Goal: Check status: Check status

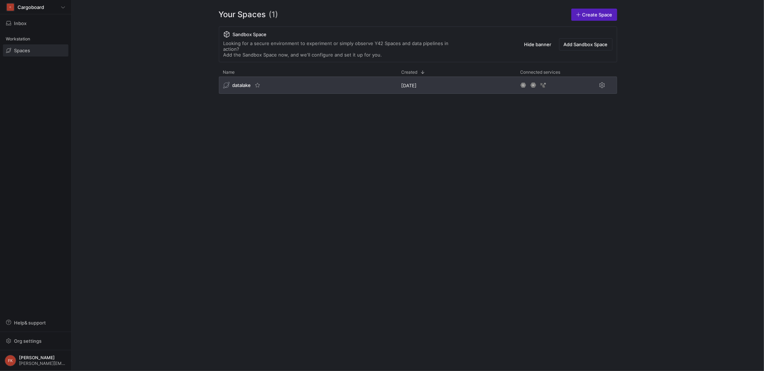
click at [244, 82] on span "datalake" at bounding box center [241, 85] width 19 height 6
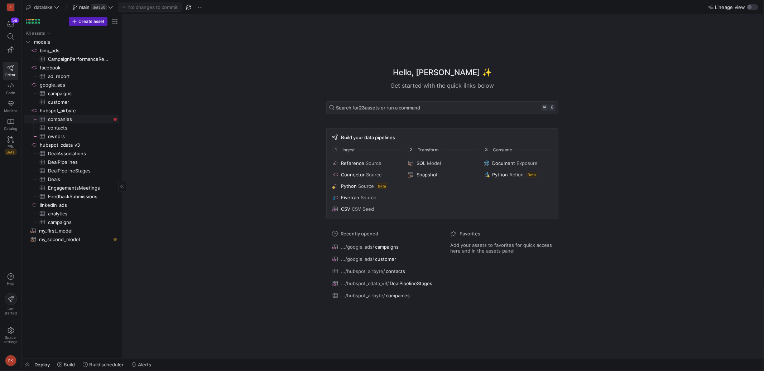
click at [73, 118] on span "companies​​​​​​​​​" at bounding box center [79, 119] width 63 height 8
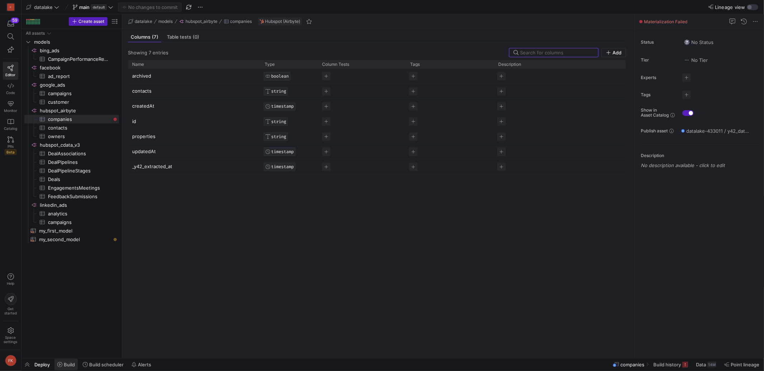
click at [64, 365] on span "Build" at bounding box center [69, 365] width 11 height 6
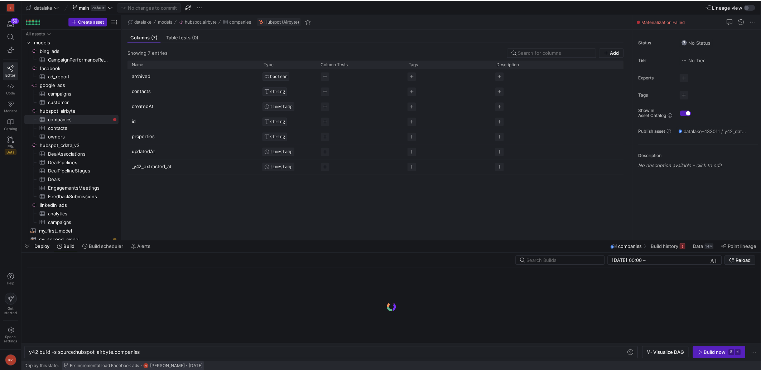
scroll to position [0, 112]
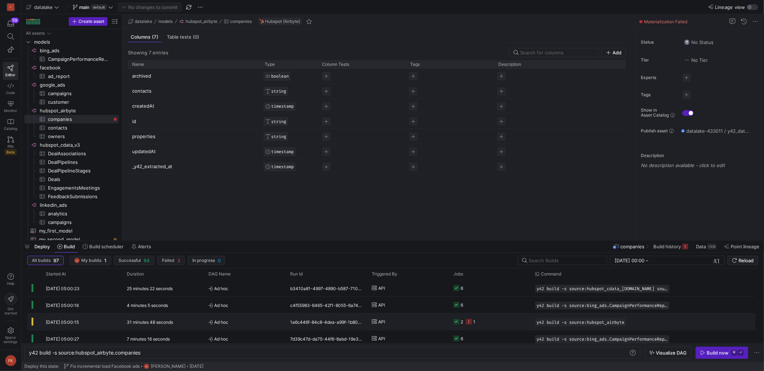
click at [120, 321] on div "[DATE] 05:00:15" at bounding box center [82, 322] width 81 height 16
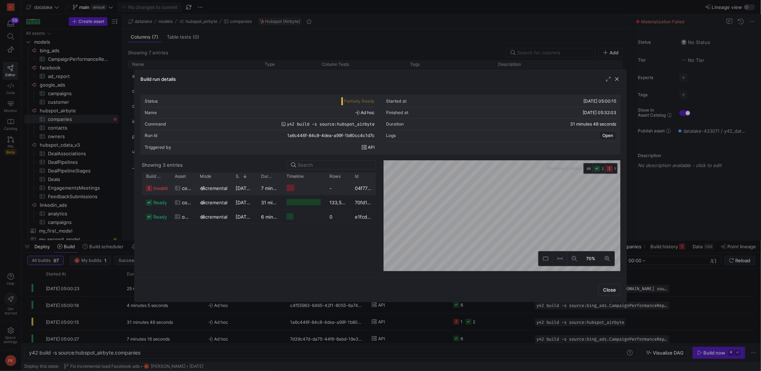
click at [221, 192] on span "incremental" at bounding box center [214, 189] width 26 height 14
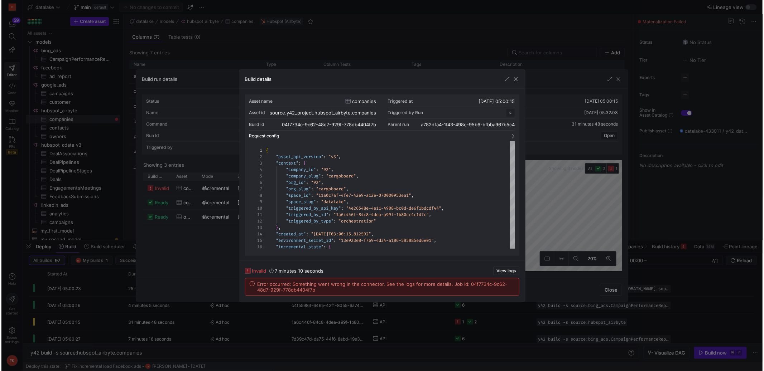
scroll to position [64, 0]
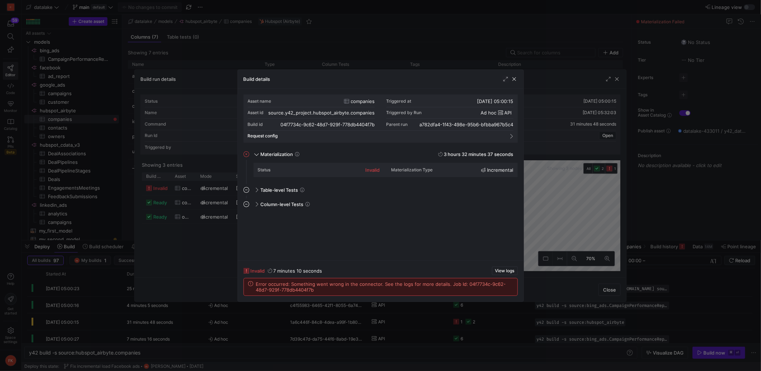
click at [511, 83] on div "Build details" at bounding box center [381, 79] width 286 height 19
click at [513, 81] on span "button" at bounding box center [514, 79] width 7 height 7
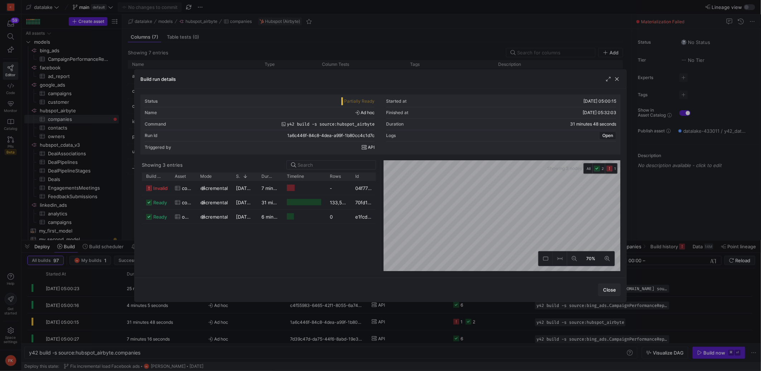
click at [608, 290] on span "Close" at bounding box center [609, 290] width 13 height 6
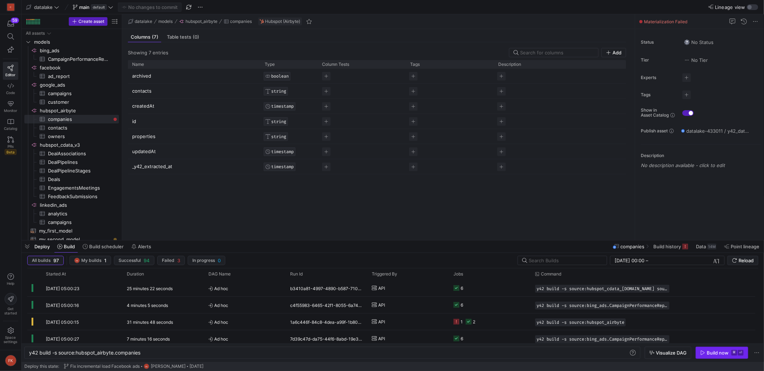
click at [715, 355] on div "Build now" at bounding box center [718, 353] width 22 height 6
